Goal: Entertainment & Leisure: Consume media (video, audio)

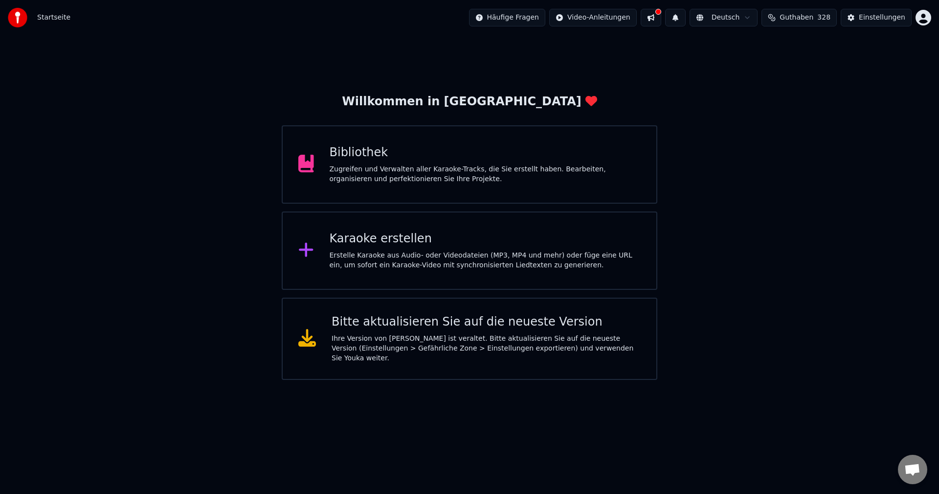
click at [363, 135] on div "Bibliothek Zugreifen und Verwalten aller Karaoke-Tracks, die Sie erstellt haben…" at bounding box center [470, 164] width 376 height 78
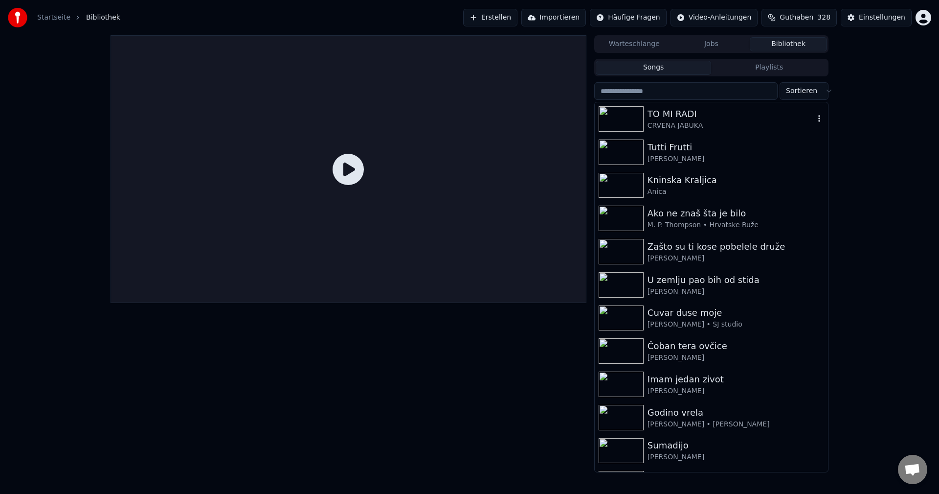
click at [686, 123] on div "CRVENA JABUKA" at bounding box center [731, 126] width 167 height 10
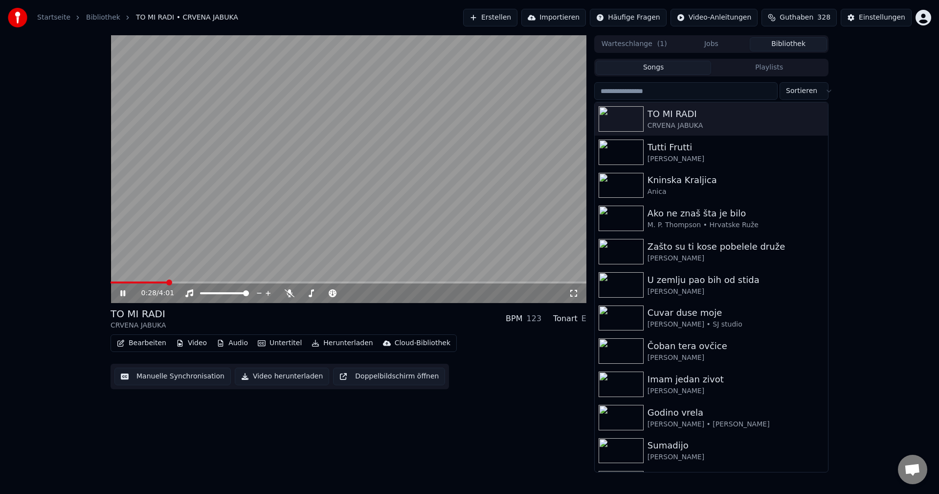
click at [124, 282] on span at bounding box center [139, 282] width 57 height 2
click at [116, 281] on span at bounding box center [114, 282] width 6 height 2
click at [126, 283] on span at bounding box center [119, 282] width 16 height 2
click at [130, 282] on span at bounding box center [185, 282] width 149 height 2
click at [121, 282] on span at bounding box center [191, 282] width 160 height 2
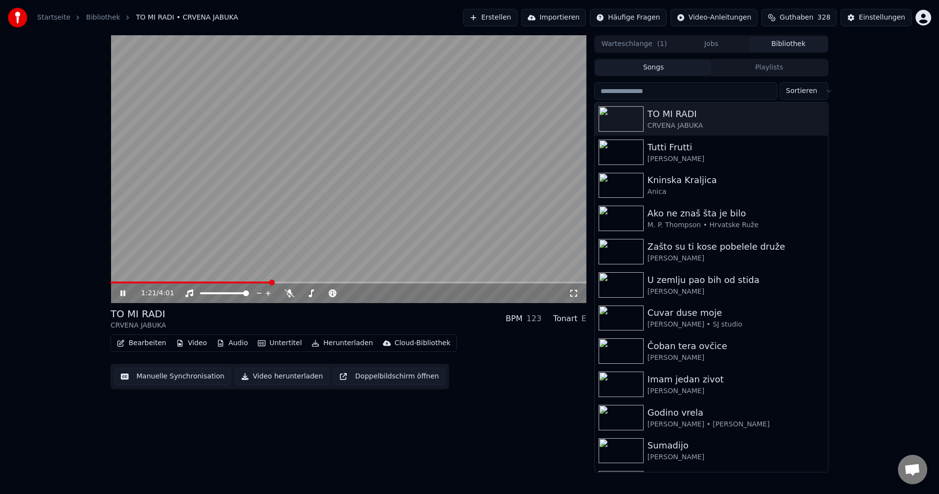
click at [121, 282] on span at bounding box center [191, 282] width 160 height 2
click at [142, 282] on span at bounding box center [349, 282] width 476 height 2
click at [134, 283] on span at bounding box center [131, 282] width 40 height 2
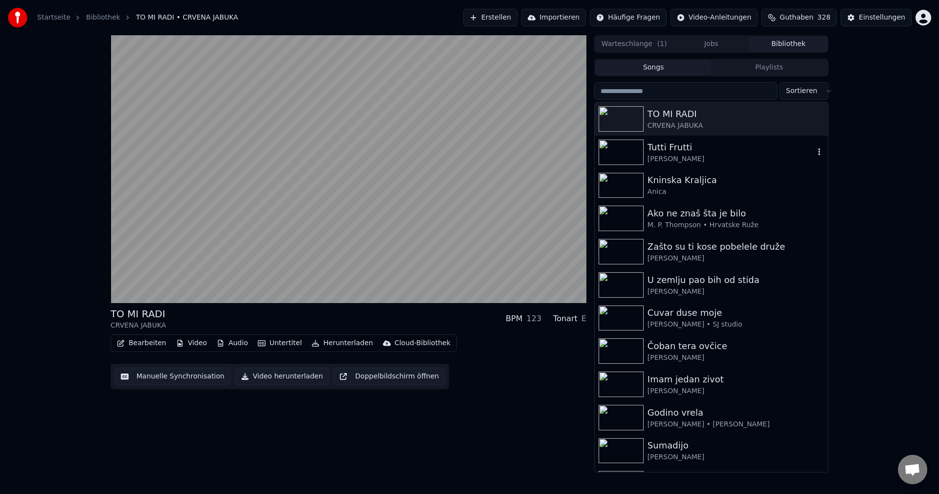
click at [622, 150] on img at bounding box center [621, 151] width 45 height 25
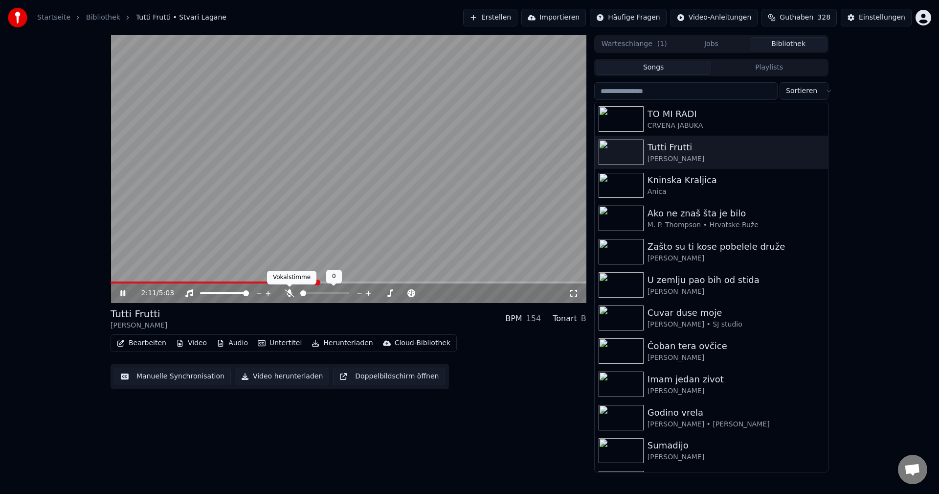
click at [288, 295] on icon at bounding box center [290, 293] width 10 height 8
click at [121, 283] on span at bounding box center [116, 282] width 11 height 2
click at [115, 283] on span at bounding box center [233, 282] width 244 height 2
click at [289, 295] on icon at bounding box center [289, 293] width 5 height 8
click at [475, 217] on video at bounding box center [349, 169] width 476 height 268
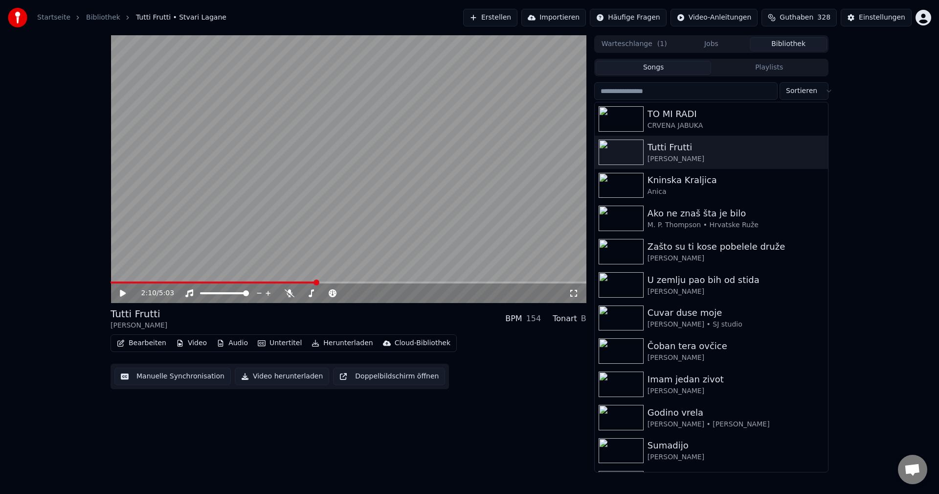
click at [112, 282] on span at bounding box center [213, 282] width 205 height 2
click at [327, 216] on video at bounding box center [349, 169] width 476 height 268
click at [134, 283] on span at bounding box center [154, 282] width 86 height 2
click at [287, 257] on video at bounding box center [349, 169] width 476 height 268
click at [113, 281] on span at bounding box center [219, 282] width 216 height 2
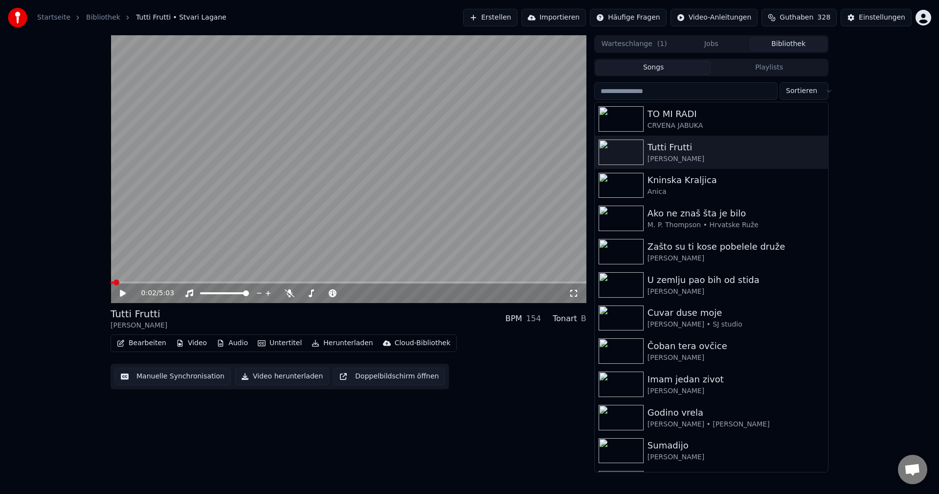
click at [374, 230] on video at bounding box center [349, 169] width 476 height 268
click at [147, 283] on span at bounding box center [349, 282] width 476 height 2
click at [623, 184] on img at bounding box center [621, 185] width 45 height 25
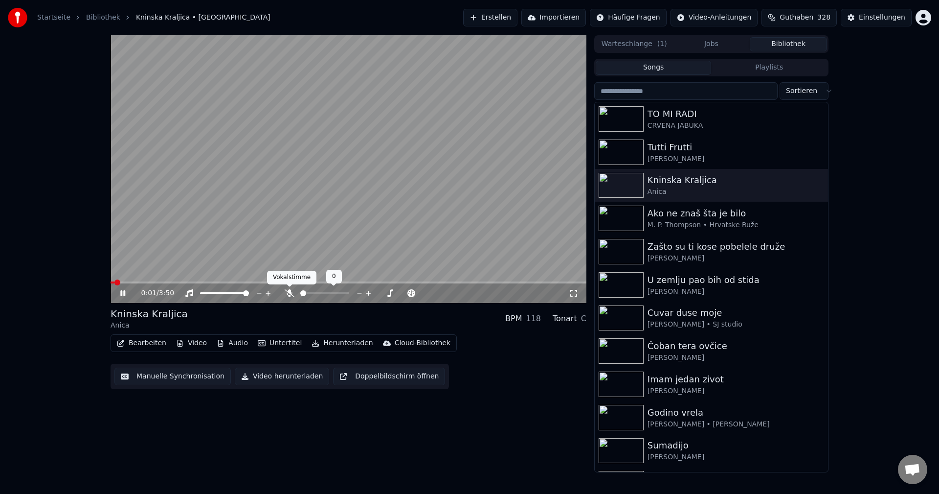
click at [289, 295] on icon at bounding box center [290, 293] width 10 height 8
click at [156, 283] on span at bounding box center [133, 282] width 45 height 2
click at [285, 294] on icon at bounding box center [290, 293] width 10 height 8
click at [112, 281] on span at bounding box center [189, 282] width 157 height 2
drag, startPoint x: 413, startPoint y: 179, endPoint x: 389, endPoint y: 194, distance: 28.6
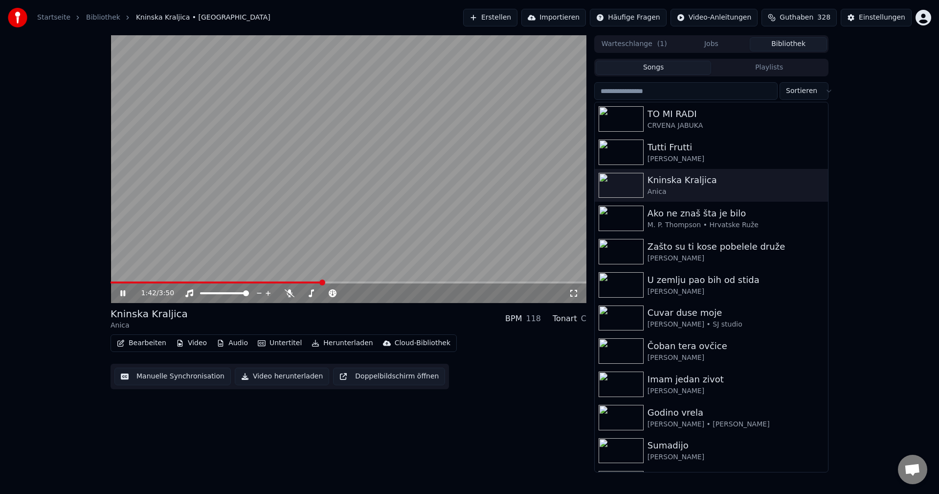
click at [412, 180] on video at bounding box center [349, 169] width 476 height 268
click at [618, 217] on img at bounding box center [621, 217] width 45 height 25
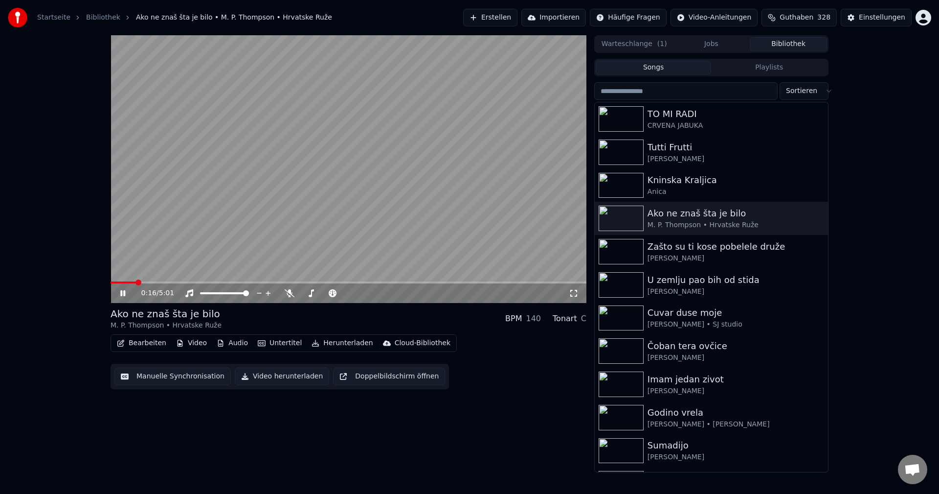
click at [136, 282] on span at bounding box center [349, 282] width 476 height 2
click at [156, 280] on video at bounding box center [349, 169] width 476 height 268
click at [161, 283] on span at bounding box center [349, 282] width 476 height 2
click at [148, 282] on span at bounding box center [130, 282] width 38 height 2
click at [137, 282] on span at bounding box center [124, 282] width 27 height 2
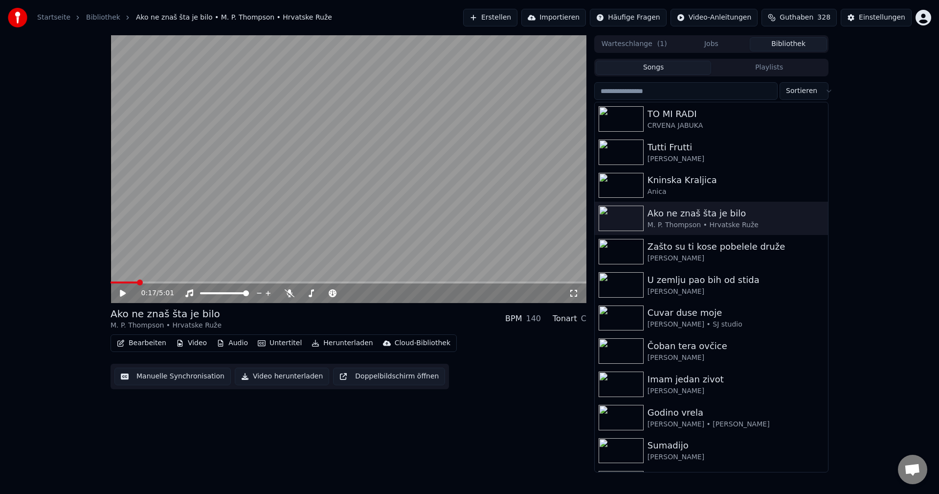
click at [187, 258] on video at bounding box center [349, 169] width 476 height 268
click at [132, 282] on span at bounding box center [125, 282] width 29 height 2
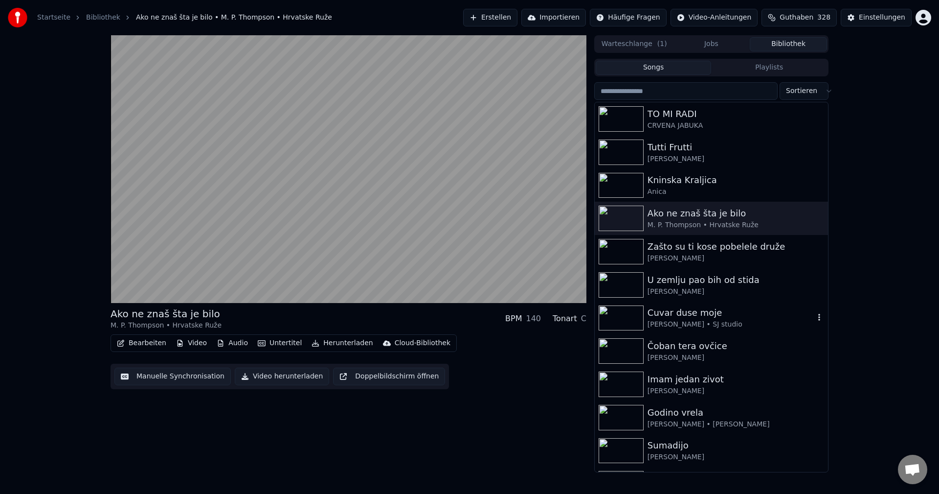
click at [609, 316] on img at bounding box center [621, 317] width 45 height 25
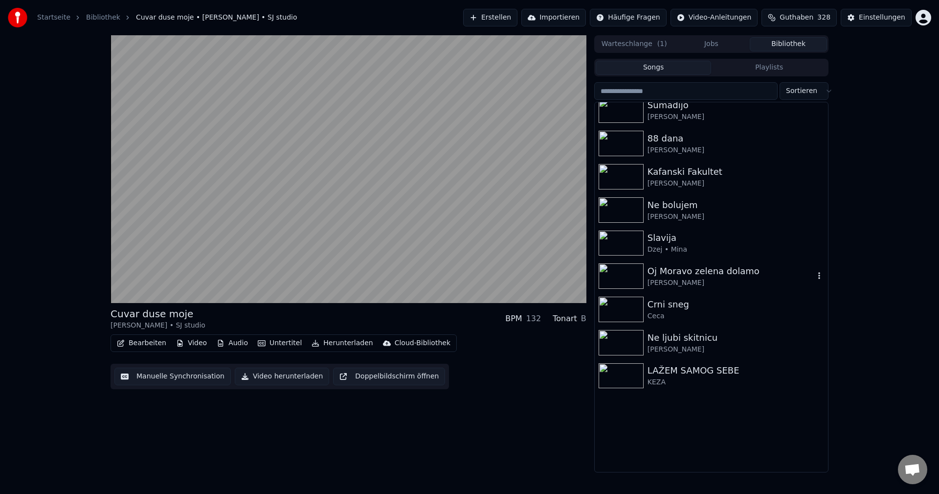
scroll to position [342, 0]
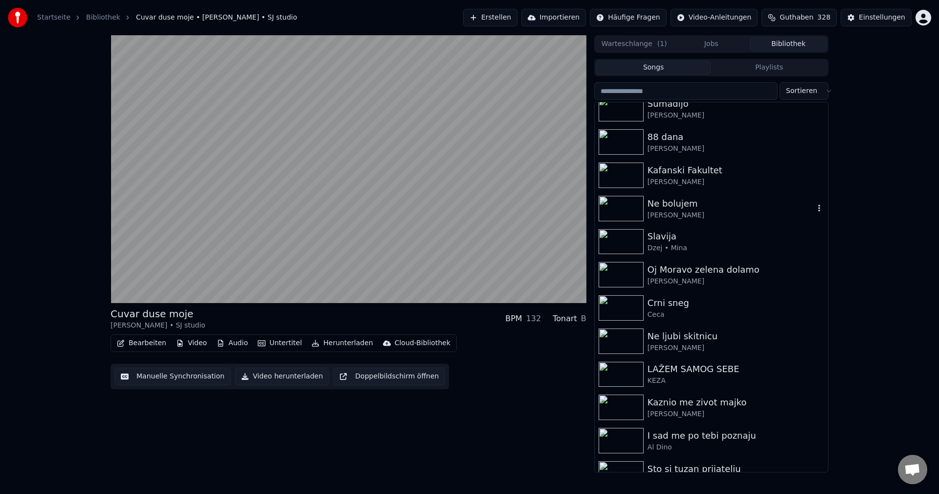
drag, startPoint x: 622, startPoint y: 199, endPoint x: 635, endPoint y: 204, distance: 14.5
click at [621, 199] on img at bounding box center [621, 208] width 45 height 25
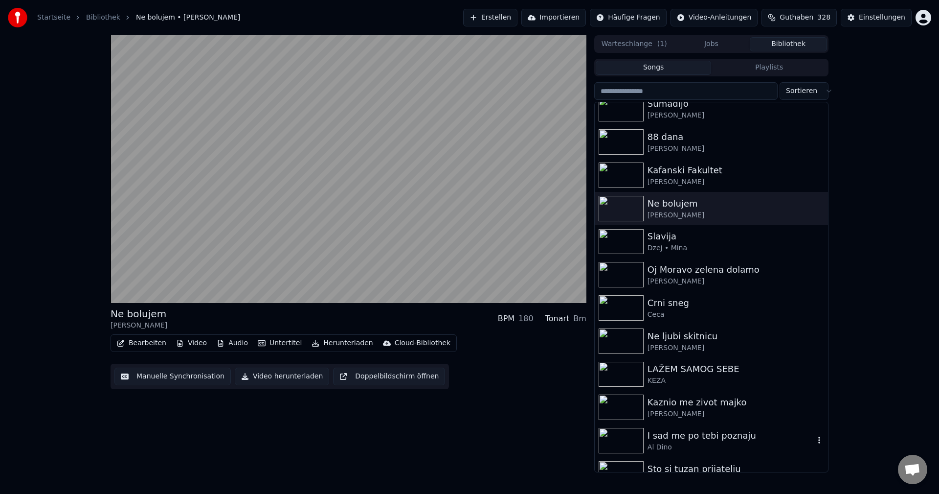
click at [621, 441] on img at bounding box center [621, 440] width 45 height 25
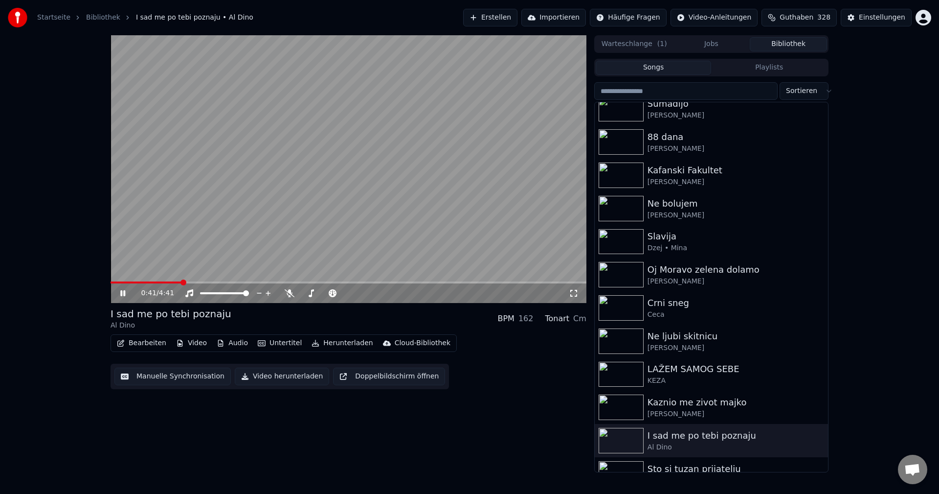
click at [131, 283] on span at bounding box center [146, 282] width 70 height 2
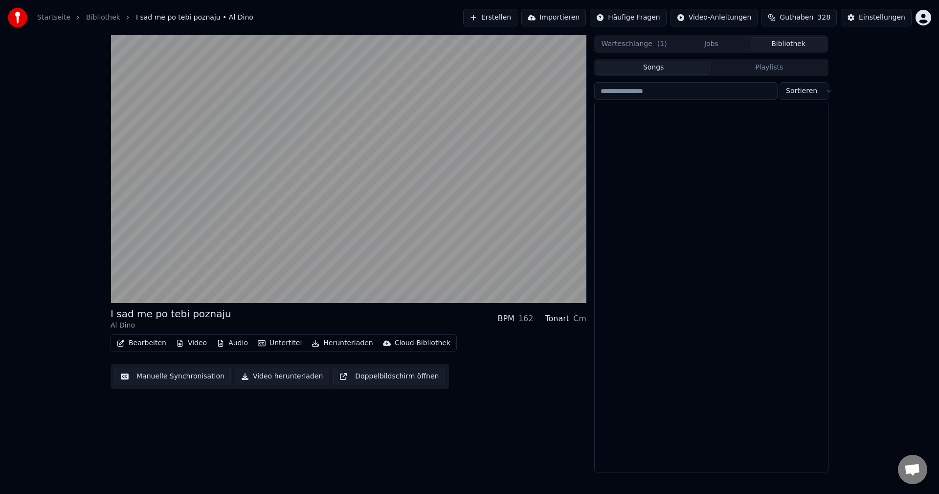
scroll to position [10639, 0]
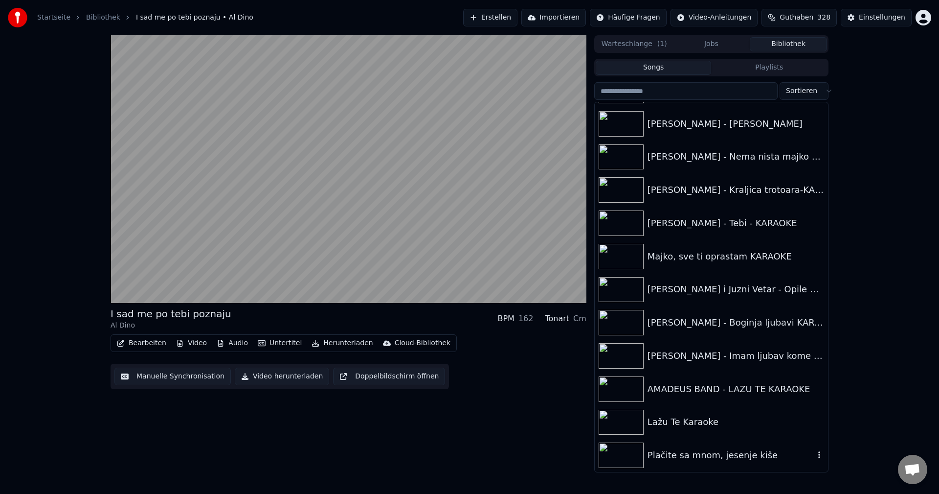
click at [623, 451] on img at bounding box center [621, 454] width 45 height 25
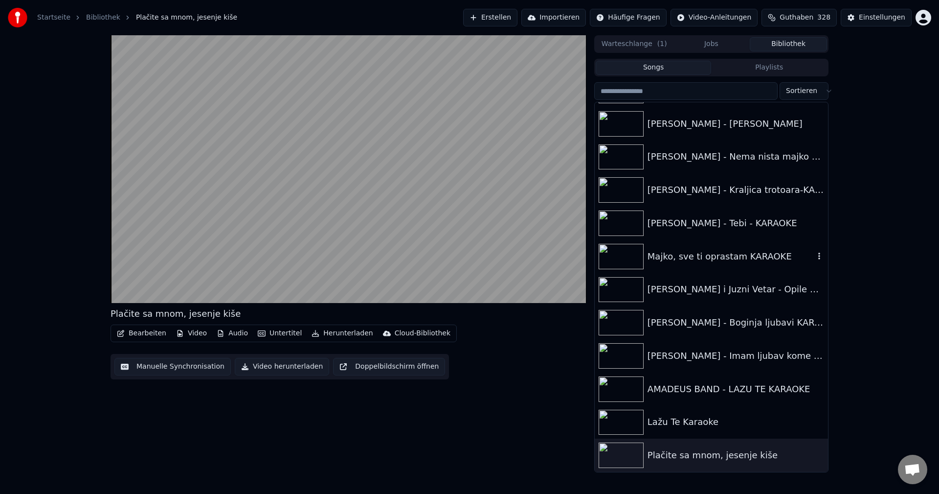
click at [622, 255] on img at bounding box center [621, 256] width 45 height 25
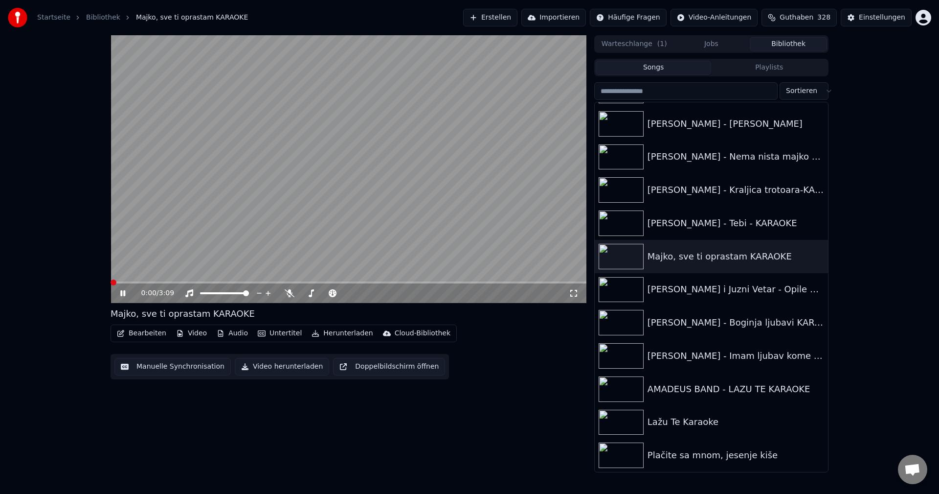
click at [111, 282] on span at bounding box center [111, 282] width 0 height 2
click at [111, 283] on span at bounding box center [187, 282] width 152 height 2
click at [367, 248] on video at bounding box center [349, 169] width 476 height 268
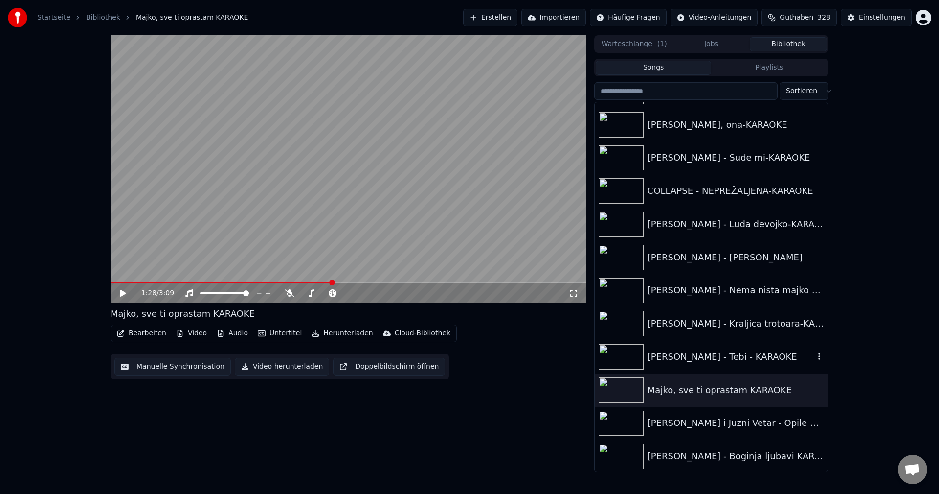
scroll to position [10493, 0]
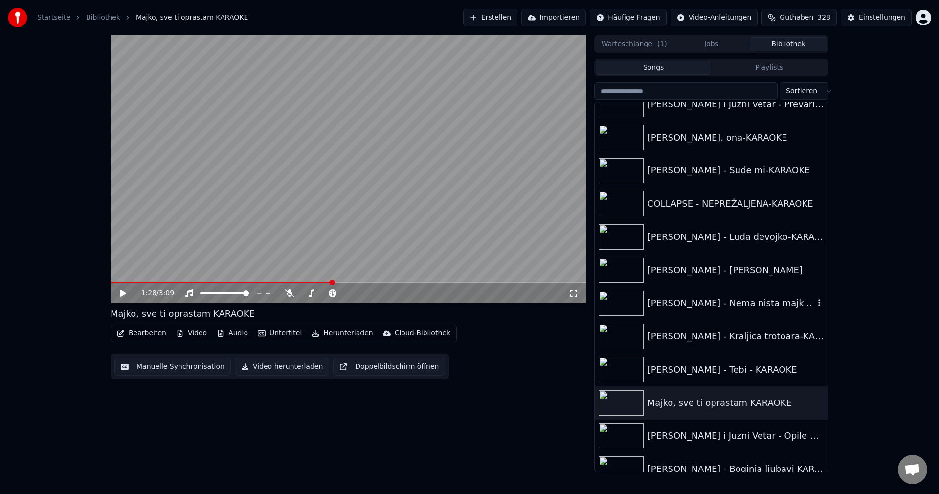
click at [620, 298] on img at bounding box center [621, 303] width 45 height 25
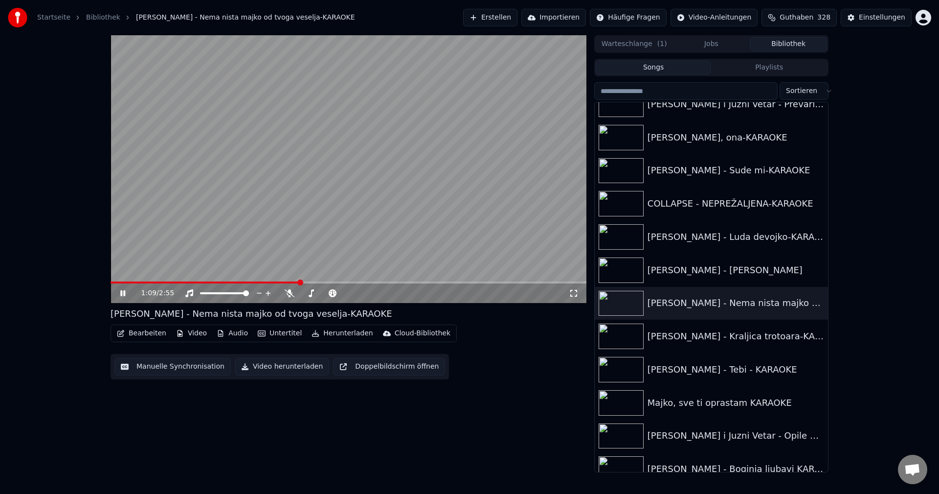
click at [410, 222] on video at bounding box center [349, 169] width 476 height 268
